Goal: Information Seeking & Learning: Learn about a topic

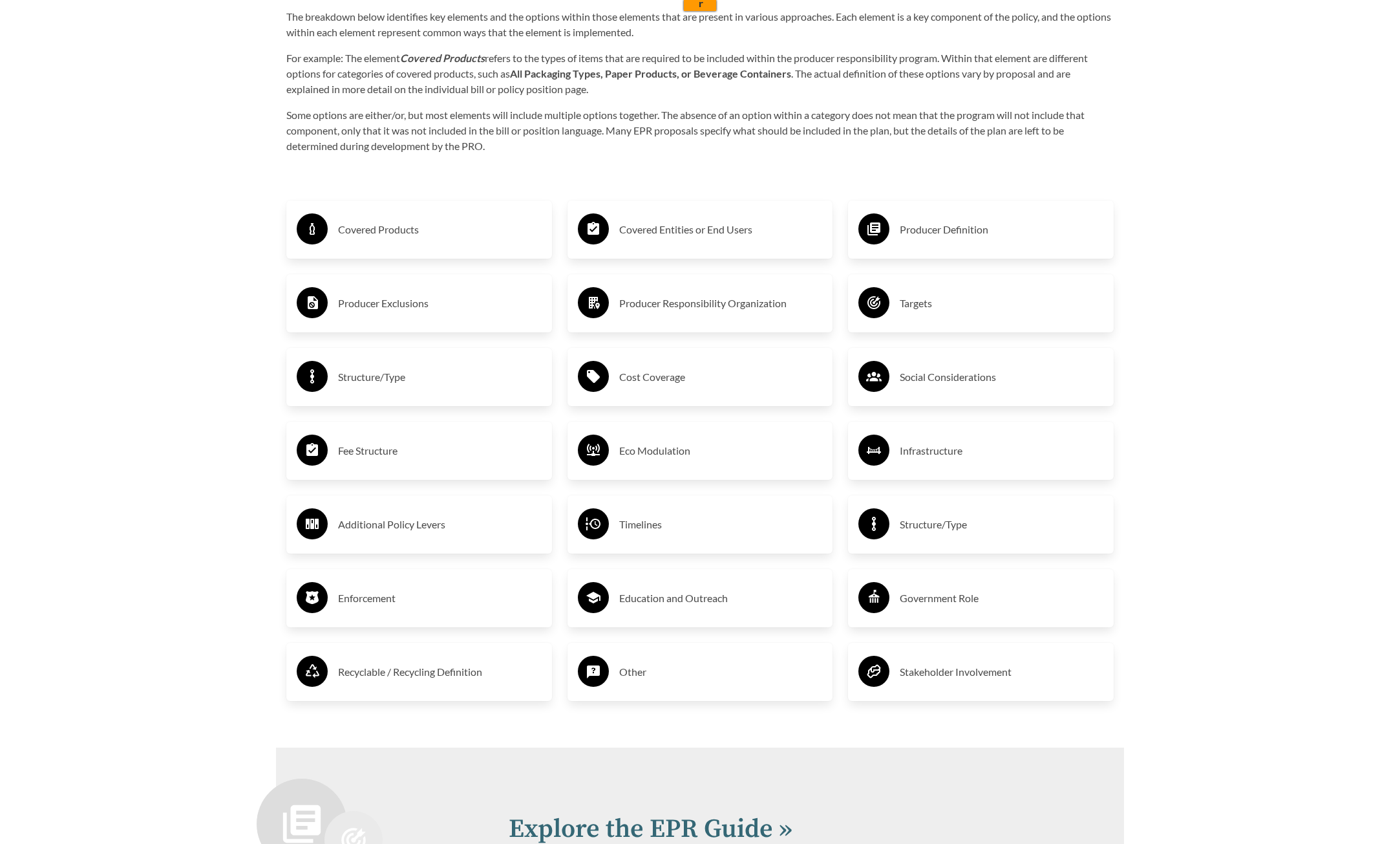
click at [641, 461] on h3 "Eco Modulation" at bounding box center [721, 451] width 204 height 21
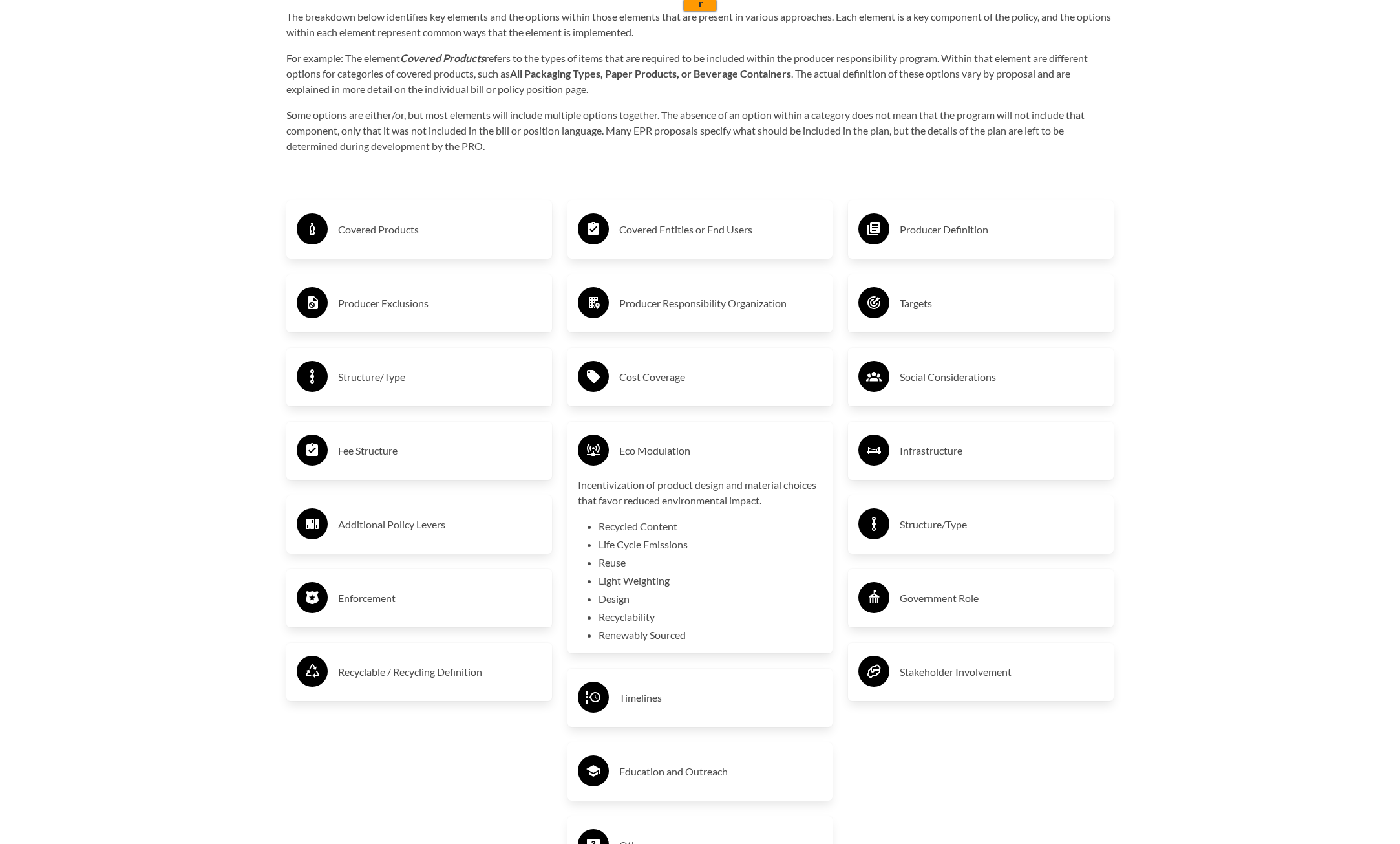
click at [295, 472] on div "Fee Structure" at bounding box center [419, 451] width 265 height 59
click at [624, 454] on h3 "Eco Modulation" at bounding box center [721, 451] width 204 height 21
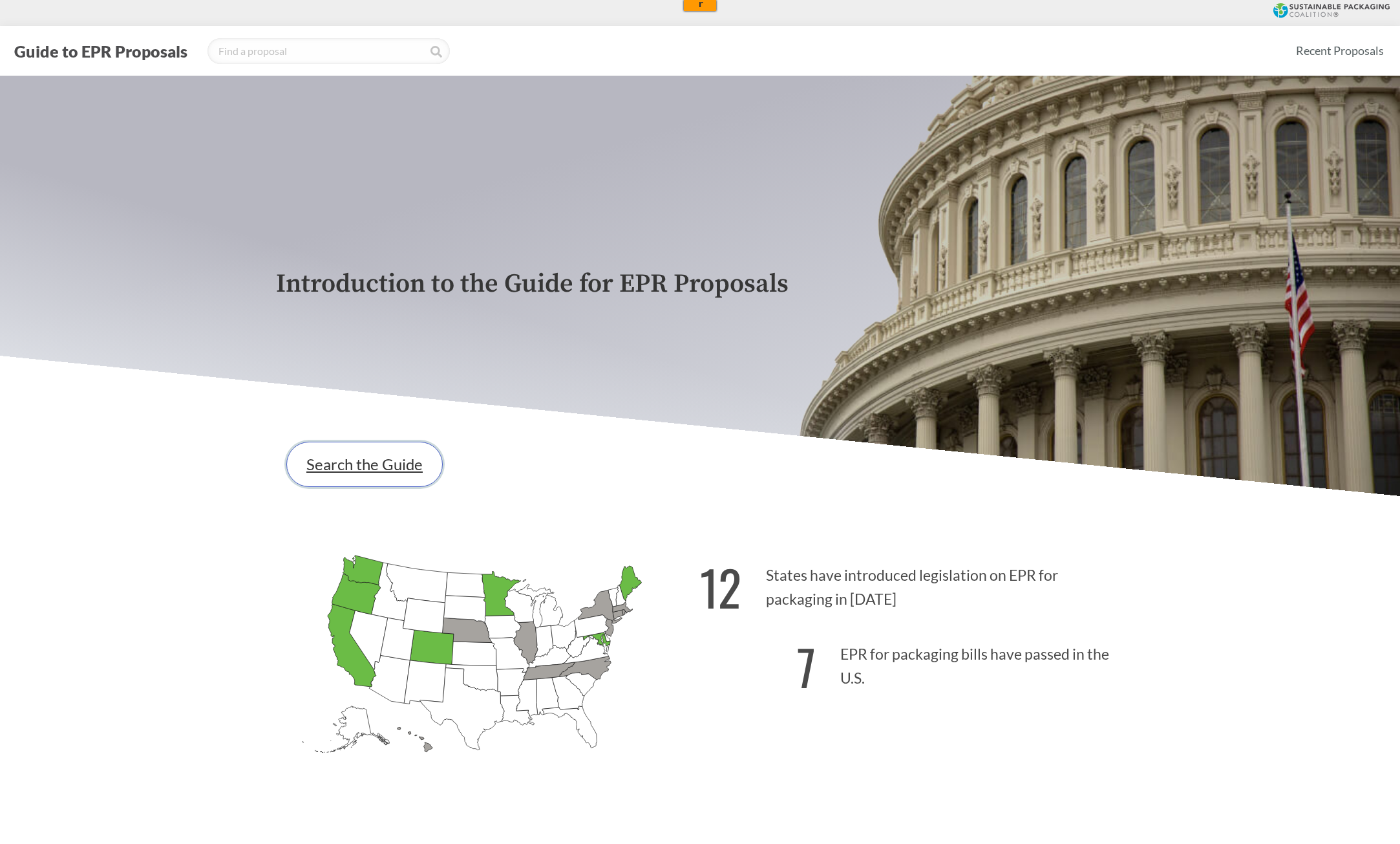
click at [415, 469] on link "Search the Guide" at bounding box center [364, 465] width 156 height 45
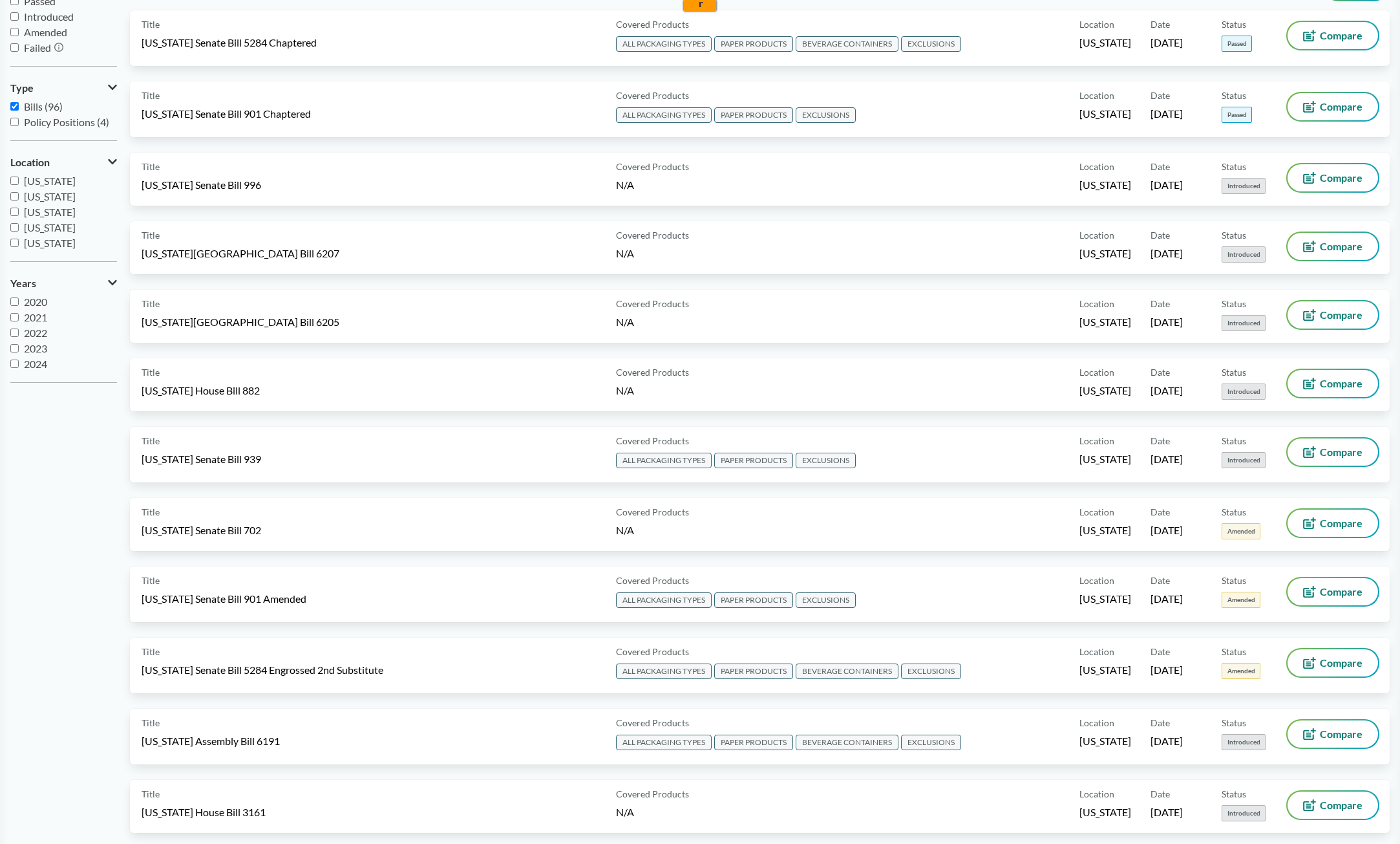
scroll to position [323, 0]
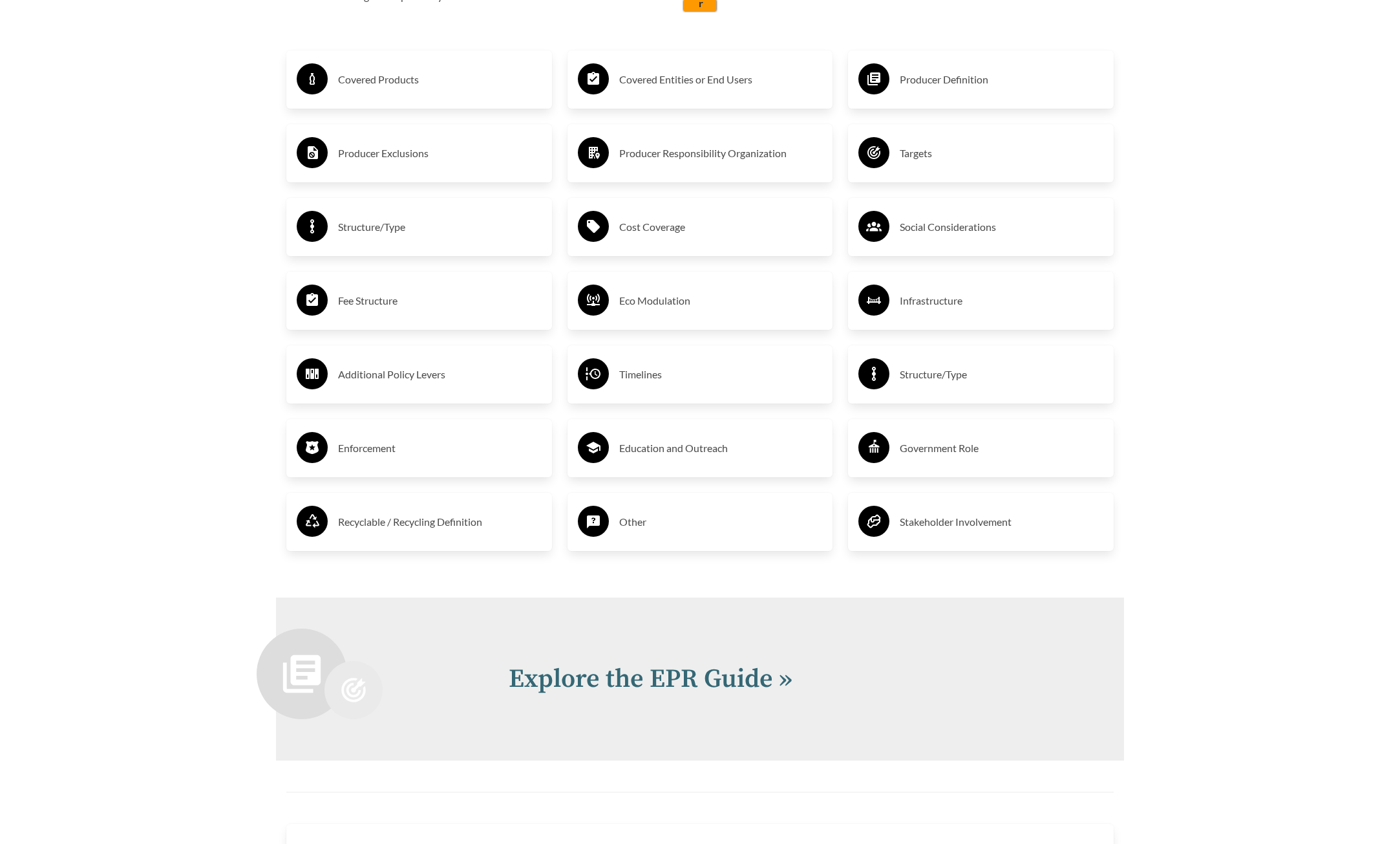
scroll to position [2522, 0]
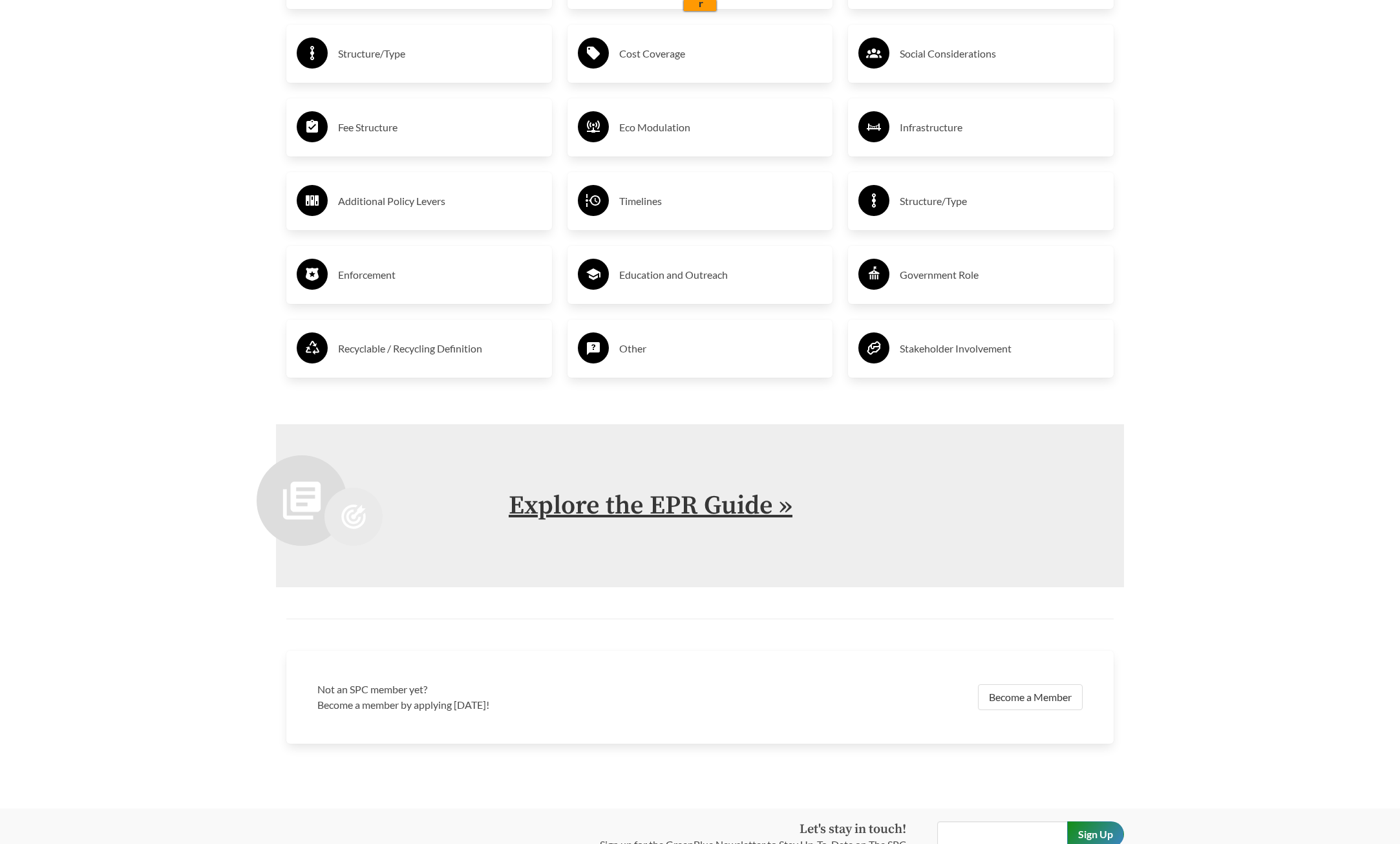
click at [689, 504] on link "Explore the EPR Guide »" at bounding box center [651, 505] width 284 height 32
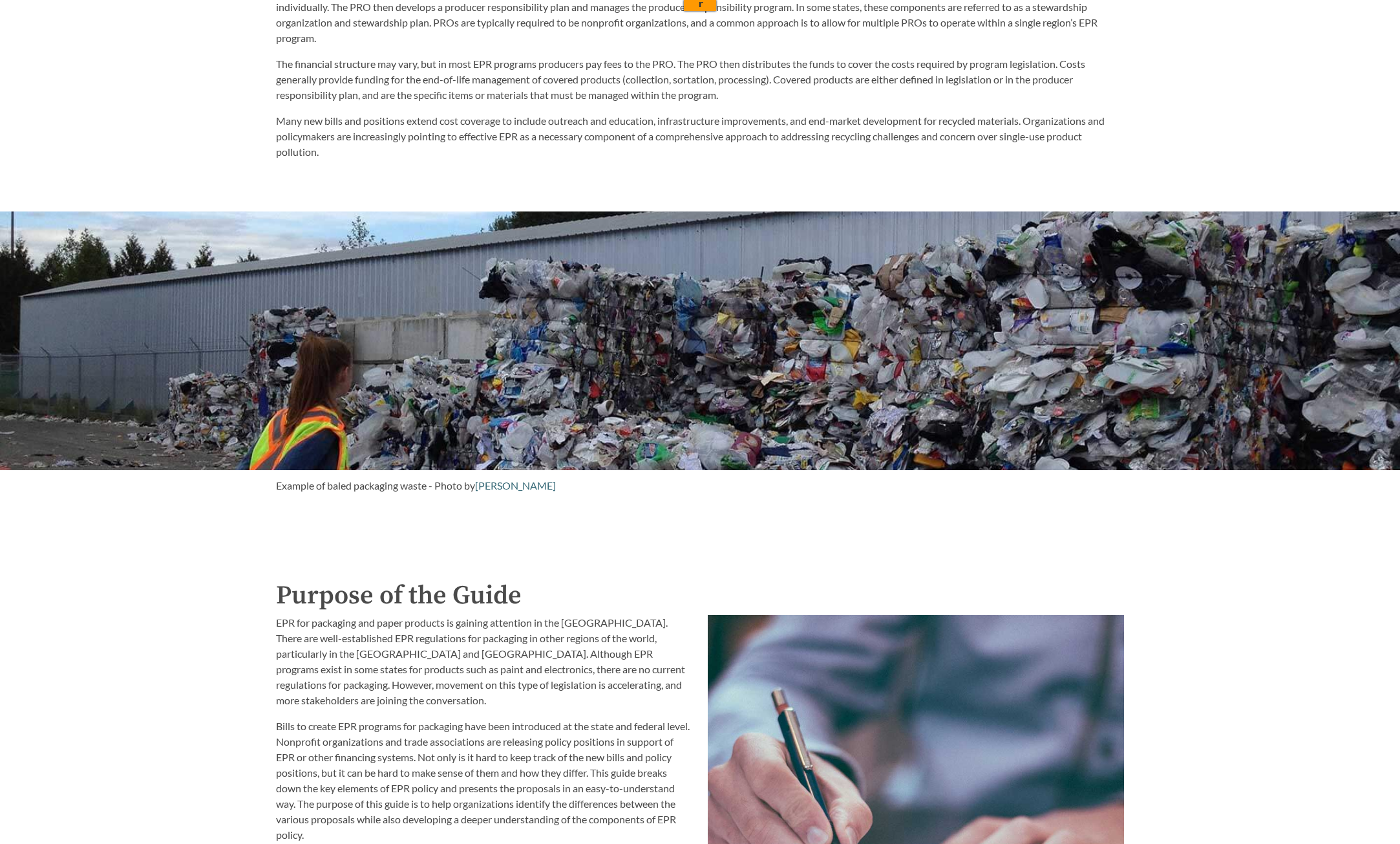
scroll to position [970, 0]
